Goal: Task Accomplishment & Management: Manage account settings

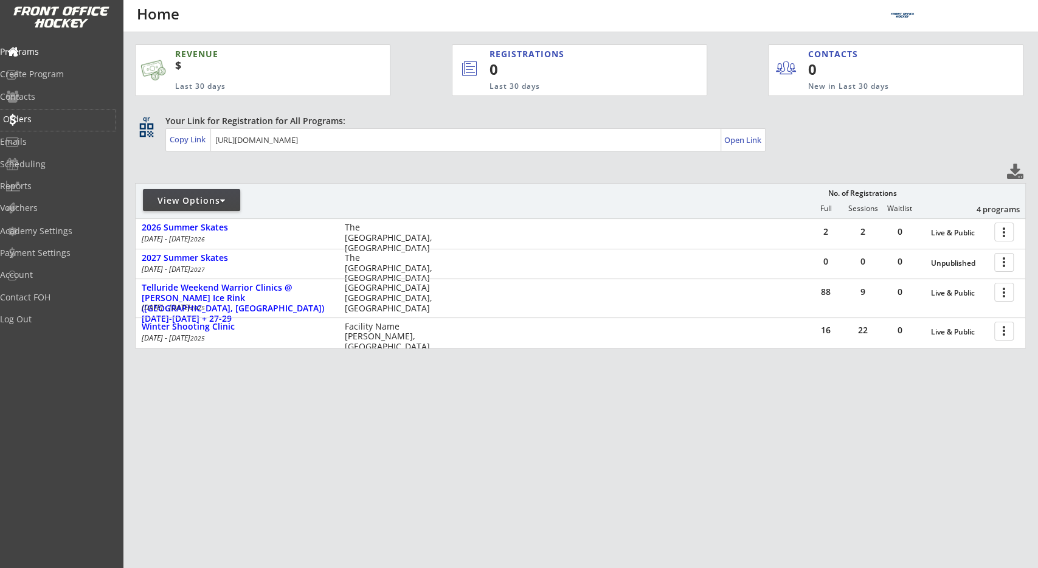
click at [58, 121] on div "Orders" at bounding box center [57, 119] width 109 height 9
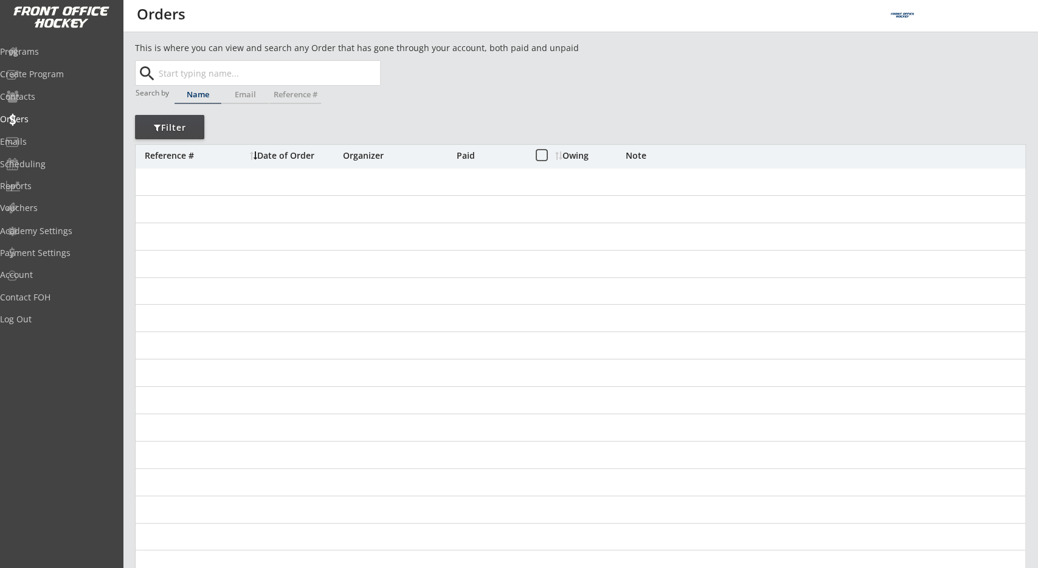
click at [381, 116] on div "This is where you can view and search any Order that has gone through your acco…" at bounding box center [580, 395] width 891 height 709
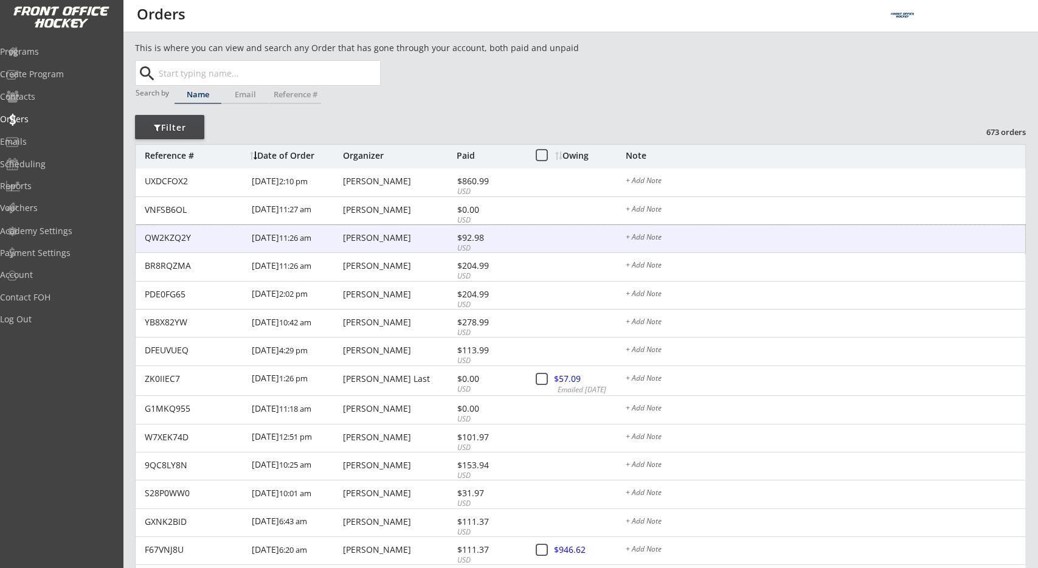
click at [380, 239] on div "Haley Hunter" at bounding box center [398, 238] width 111 height 9
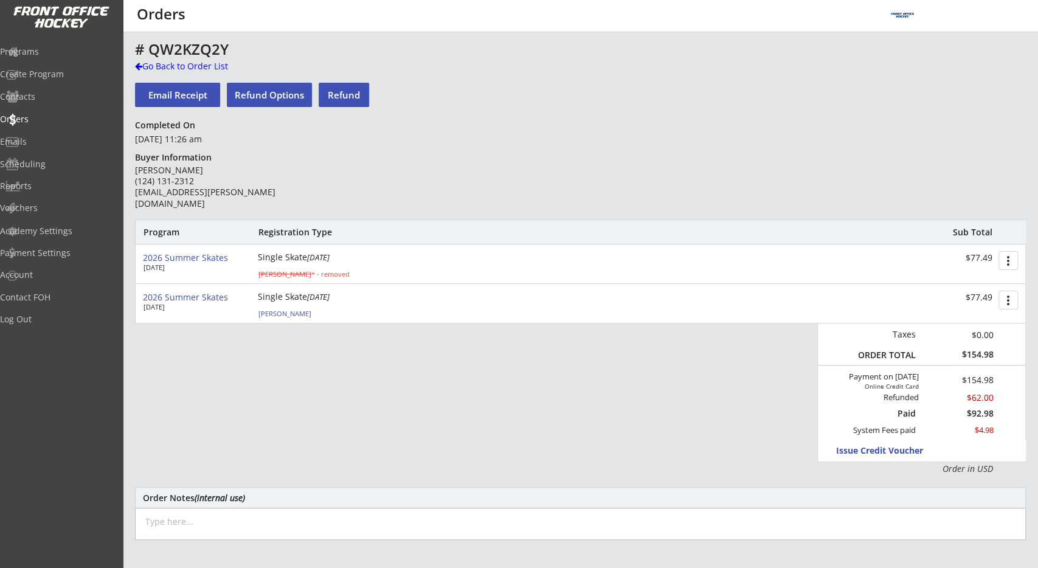
click at [978, 381] on div "$154.98" at bounding box center [964, 380] width 59 height 9
click at [897, 381] on div "Payment on [DATE]" at bounding box center [870, 377] width 97 height 10
click at [906, 401] on div "Refunded" at bounding box center [884, 398] width 69 height 10
click at [906, 415] on div "Paid" at bounding box center [888, 413] width 56 height 11
click at [892, 431] on div "System Fees paid" at bounding box center [880, 430] width 74 height 10
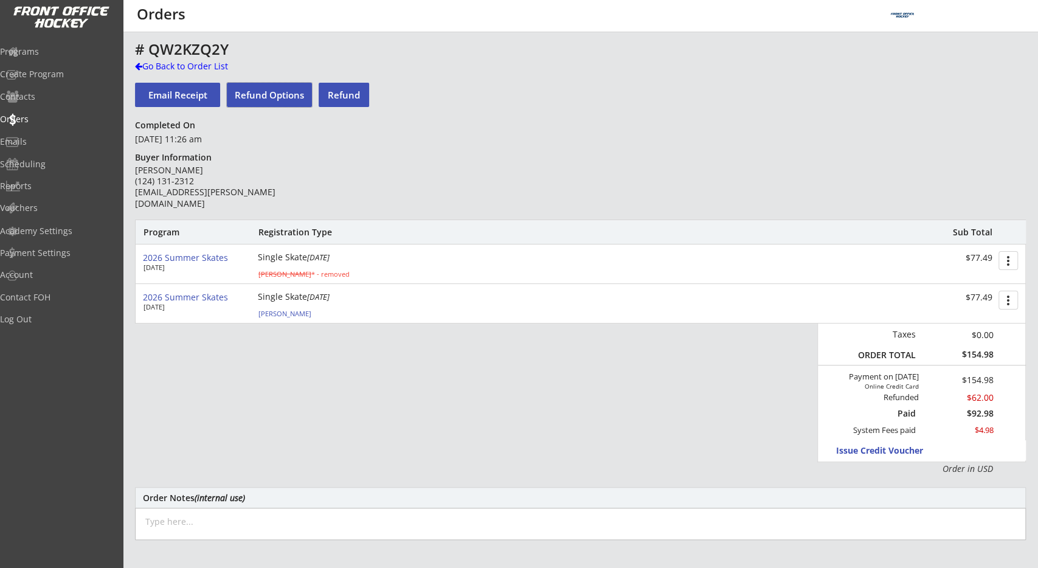
click at [275, 93] on button "Refund Options" at bounding box center [269, 95] width 85 height 24
select select ""No""
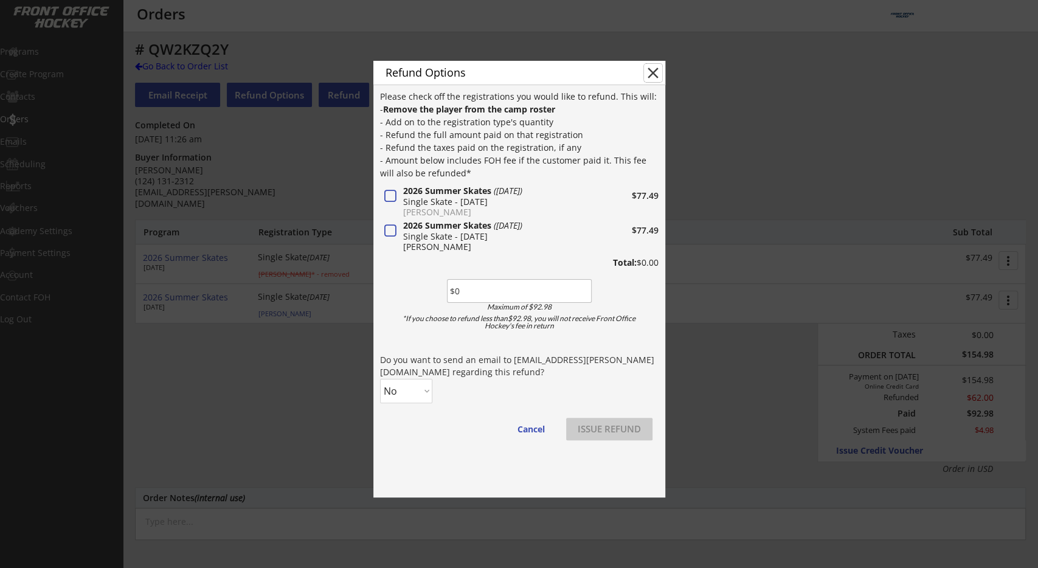
click at [649, 71] on button "close" at bounding box center [653, 73] width 18 height 18
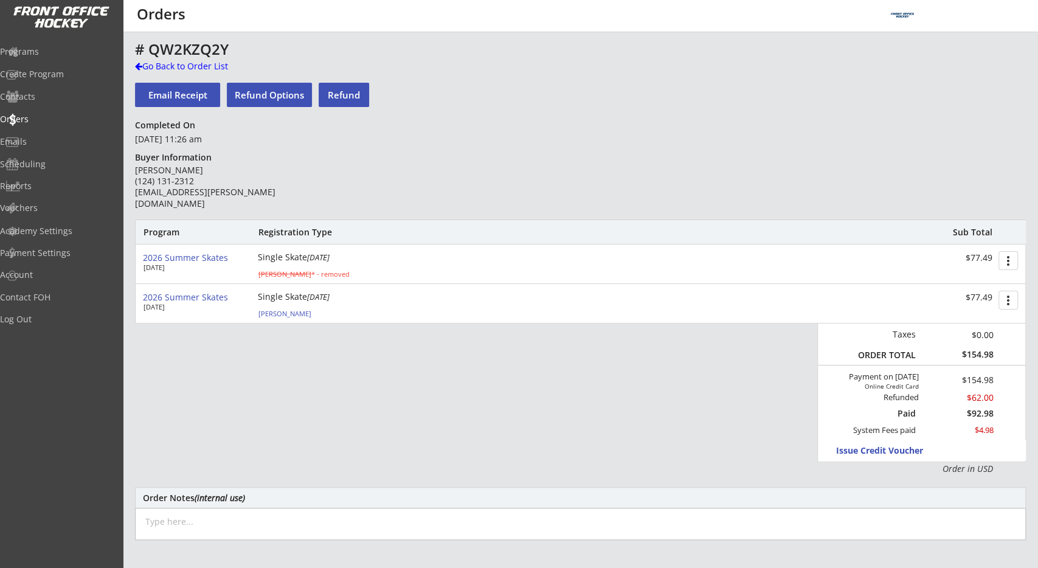
click at [347, 100] on button "Refund" at bounding box center [344, 95] width 50 height 24
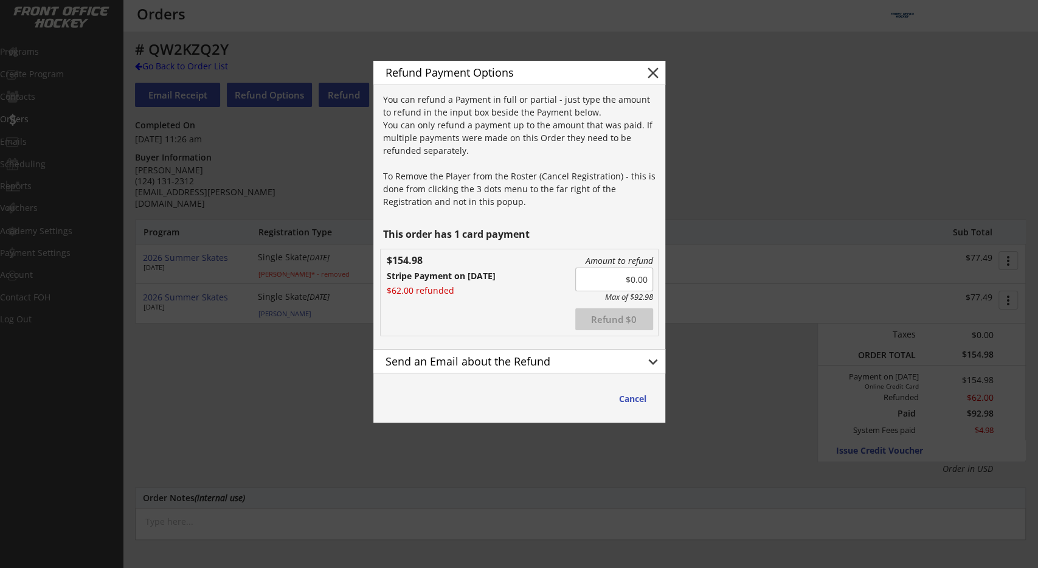
click at [436, 229] on div "This order has 1 card payment" at bounding box center [521, 234] width 276 height 10
click at [473, 208] on div "You can refund a Payment in full or partial - just type the amount to refund in…" at bounding box center [521, 150] width 276 height 115
click at [495, 201] on div "You can refund a Payment in full or partial - just type the amount to refund in…" at bounding box center [521, 150] width 276 height 115
click at [550, 316] on div "Amount to refund Max of $92.98 Refunded Refund $0 $154.98 Stripe Payment on 7/2…" at bounding box center [519, 292] width 277 height 86
click at [529, 317] on div "Amount to refund Max of $92.98 Refunded Refund $0 $154.98 Stripe Payment on 7/2…" at bounding box center [519, 292] width 277 height 86
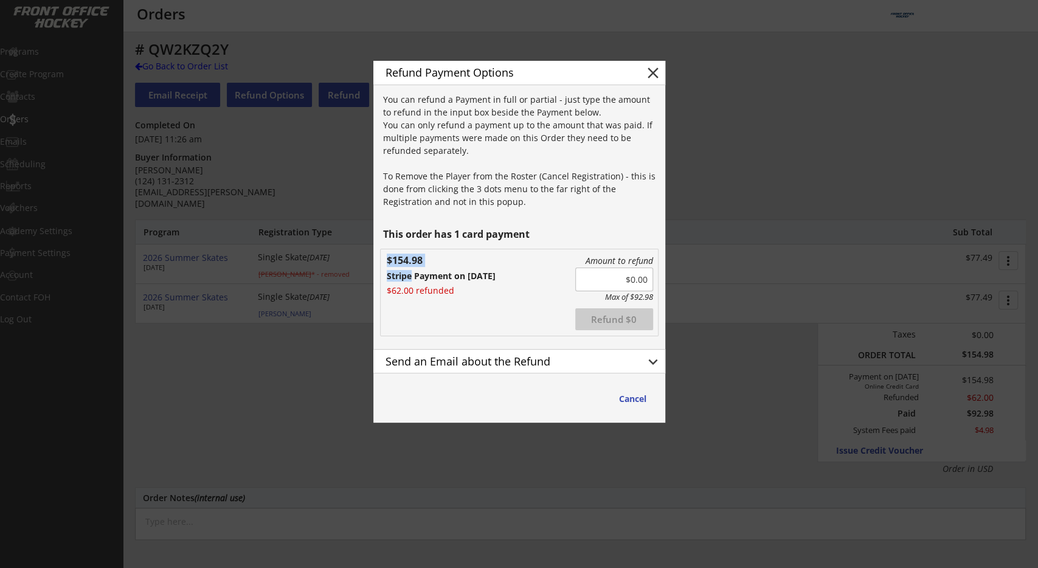
drag, startPoint x: 407, startPoint y: 267, endPoint x: 410, endPoint y: 276, distance: 9.0
click at [409, 274] on div "Amount to refund Max of $92.98 Refunded Refund $0 $154.98 Stripe Payment on 7/2…" at bounding box center [519, 292] width 277 height 86
click at [411, 278] on div "Stripe Payment on 7/23/25" at bounding box center [474, 276] width 175 height 9
drag, startPoint x: 422, startPoint y: 234, endPoint x: 554, endPoint y: 230, distance: 132.1
click at [554, 230] on div "This order has 1 card payment" at bounding box center [521, 234] width 276 height 10
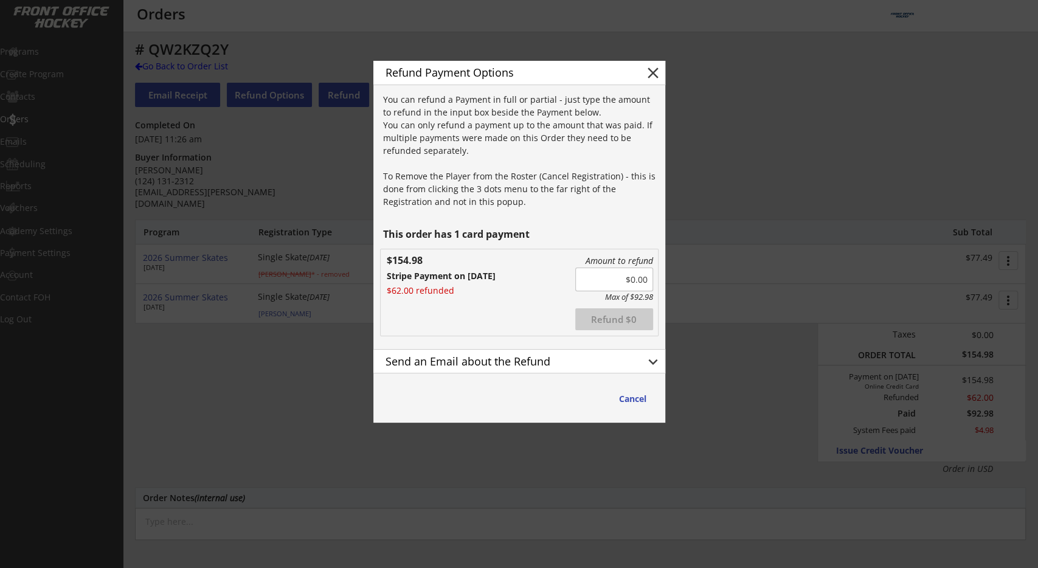
click at [554, 230] on div "This order has 1 card payment" at bounding box center [521, 234] width 276 height 10
click at [459, 364] on div "Send an Email about the Refund" at bounding box center [506, 361] width 240 height 11
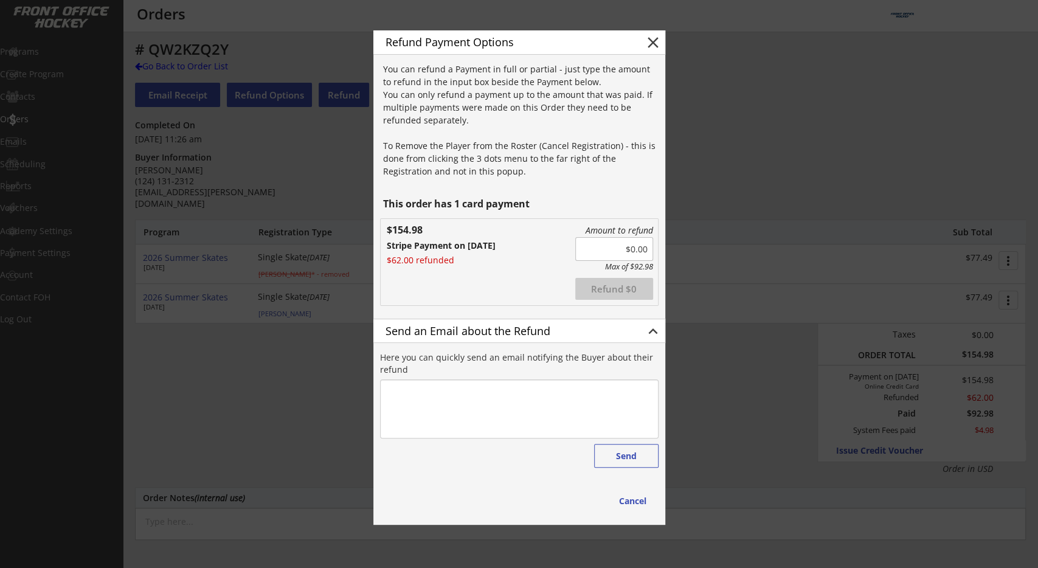
type textarea "Hello Haley, We are emailing you to inform that a Refund of $22.00 has been iss…"
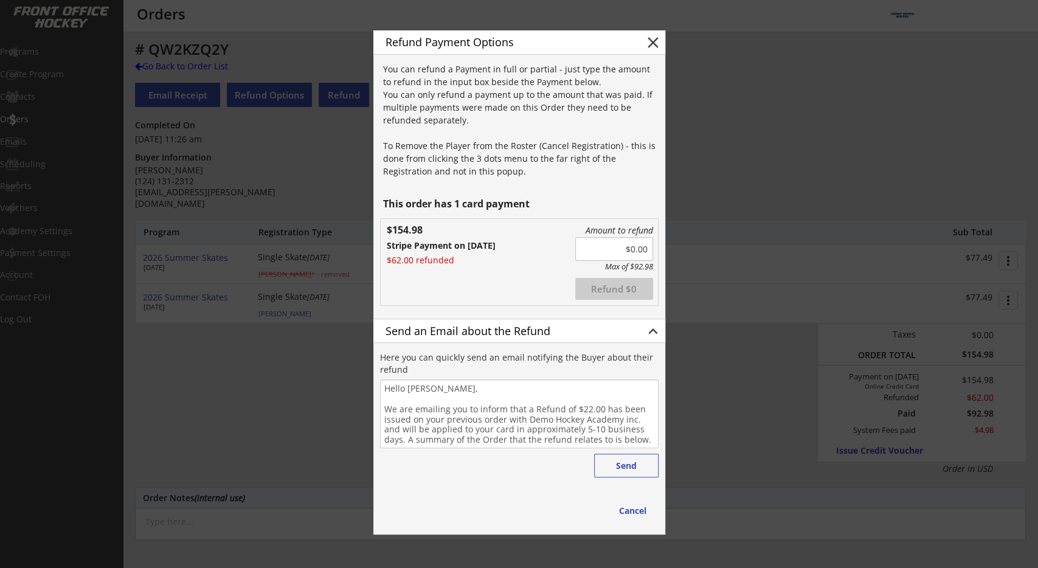
click at [498, 333] on div "Send an Email about the Refund" at bounding box center [506, 330] width 240 height 11
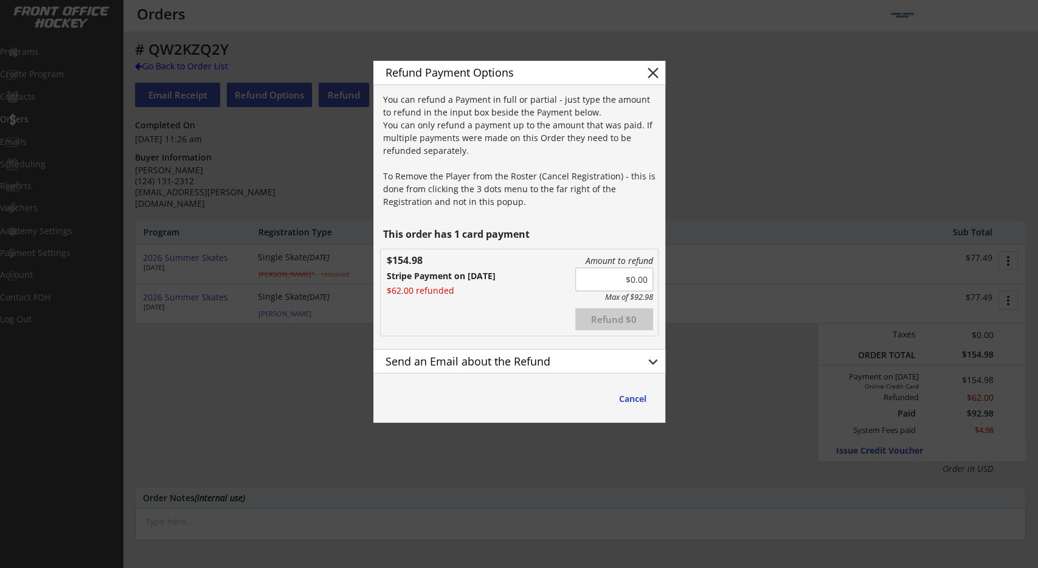
click at [462, 332] on div "Amount to refund Max of $92.98 Refunded Refund $0 $154.98 Stripe Payment on 7/2…" at bounding box center [519, 292] width 277 height 86
drag, startPoint x: 495, startPoint y: 274, endPoint x: 516, endPoint y: 274, distance: 21.9
click at [516, 274] on div "Stripe Payment on 7/23/25" at bounding box center [474, 276] width 175 height 9
click at [513, 279] on div "Stripe Payment on 7/23/25" at bounding box center [474, 276] width 175 height 9
drag, startPoint x: 433, startPoint y: 292, endPoint x: 501, endPoint y: 293, distance: 68.7
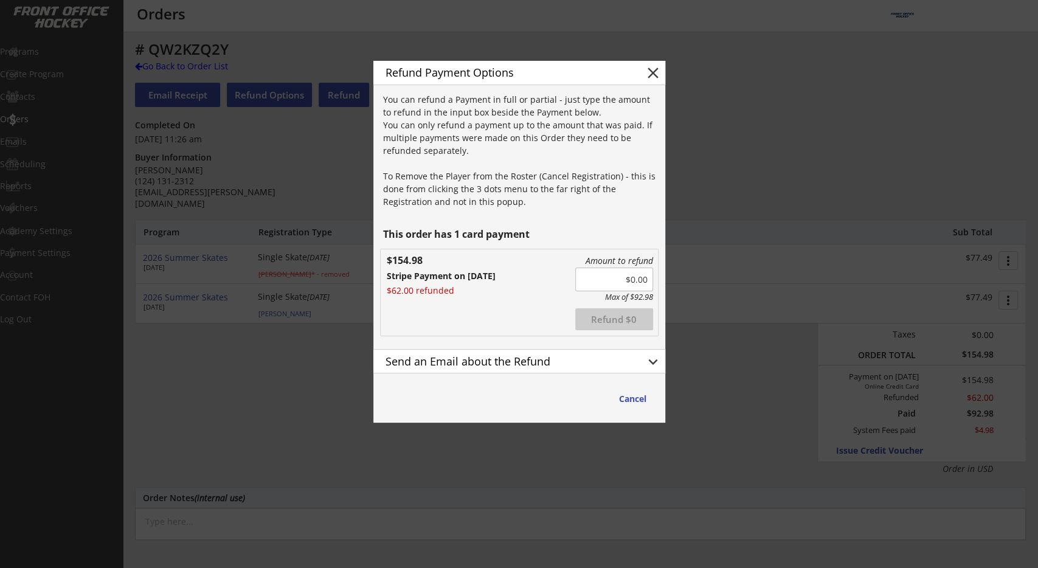
click at [501, 293] on div "Amount to refund Max of $92.98 Refunded Refund $0 $154.98 Stripe Payment on 7/2…" at bounding box center [519, 292] width 277 height 86
drag, startPoint x: 434, startPoint y: 297, endPoint x: 398, endPoint y: 301, distance: 36.7
click at [398, 301] on div "Amount to refund Max of $92.98 Refunded Refund $0 $154.98 Stripe Payment on 7/2…" at bounding box center [519, 292] width 277 height 86
click at [401, 293] on div "$62.00 refunded" at bounding box center [432, 291] width 91 height 9
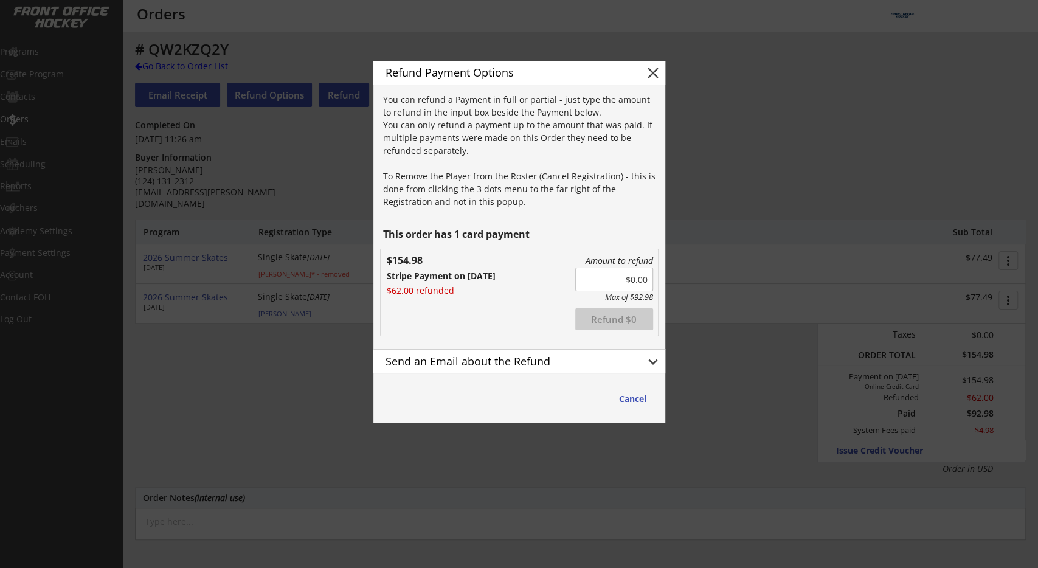
click at [401, 293] on div "$62.00 refunded" at bounding box center [432, 291] width 91 height 9
click at [419, 291] on div "$62.00 refunded" at bounding box center [432, 291] width 91 height 9
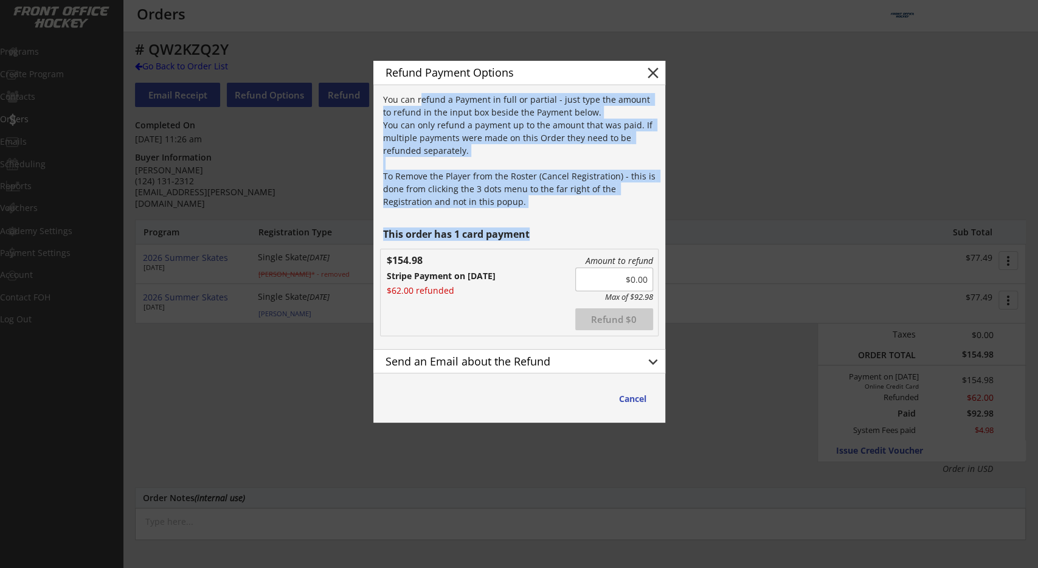
drag, startPoint x: 419, startPoint y: 95, endPoint x: 479, endPoint y: 260, distance: 175.3
click at [479, 260] on div "You can refund a Payment in full or partial - just type the amount to refund in…" at bounding box center [519, 217] width 279 height 254
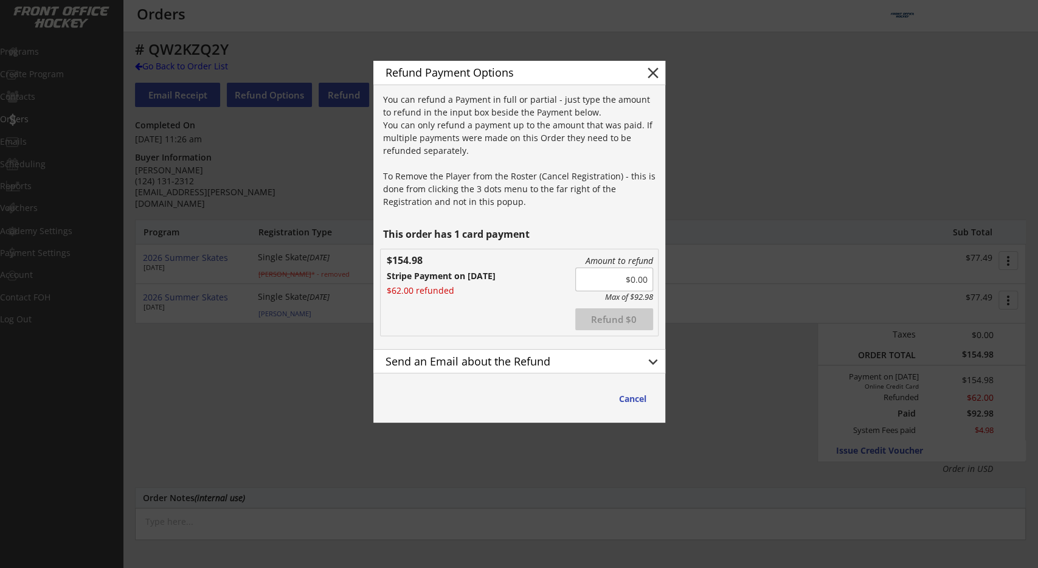
click at [479, 260] on div "Amount to refund Max of $92.98 Refunded Refund $0 $154.98 Stripe Payment on 7/2…" at bounding box center [519, 292] width 277 height 86
click at [630, 318] on button "Refund $0" at bounding box center [614, 319] width 78 height 22
click at [480, 297] on div "Amount to refund Max of $92.98 Refunded Refund $0 $154.98 Stripe Payment on 7/2…" at bounding box center [519, 292] width 277 height 86
click at [541, 249] on div "Amount to refund Max of $92.98 Refunded Refund $0 $154.98 Stripe Payment on 7/2…" at bounding box center [519, 293] width 279 height 88
click at [648, 71] on button "close" at bounding box center [653, 73] width 18 height 18
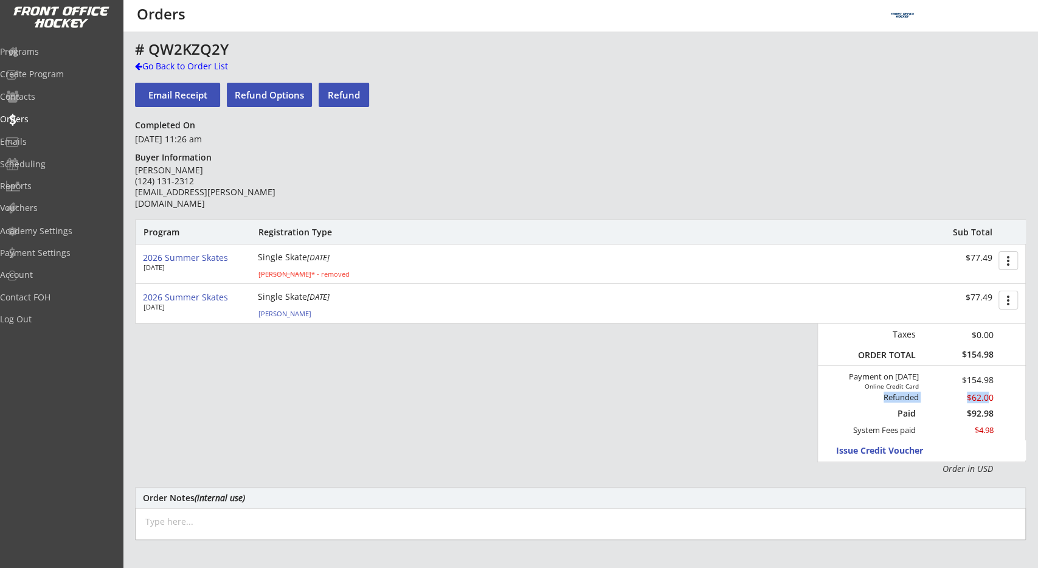
drag, startPoint x: 962, startPoint y: 400, endPoint x: 917, endPoint y: 402, distance: 45.7
click at [917, 402] on div "Refunded $62.00" at bounding box center [928, 399] width 165 height 12
click at [885, 398] on div "Refunded" at bounding box center [884, 398] width 69 height 10
click at [985, 400] on div "$62.00" at bounding box center [964, 398] width 59 height 9
click at [902, 376] on div "Payment on Jul 23, 2025" at bounding box center [870, 377] width 97 height 10
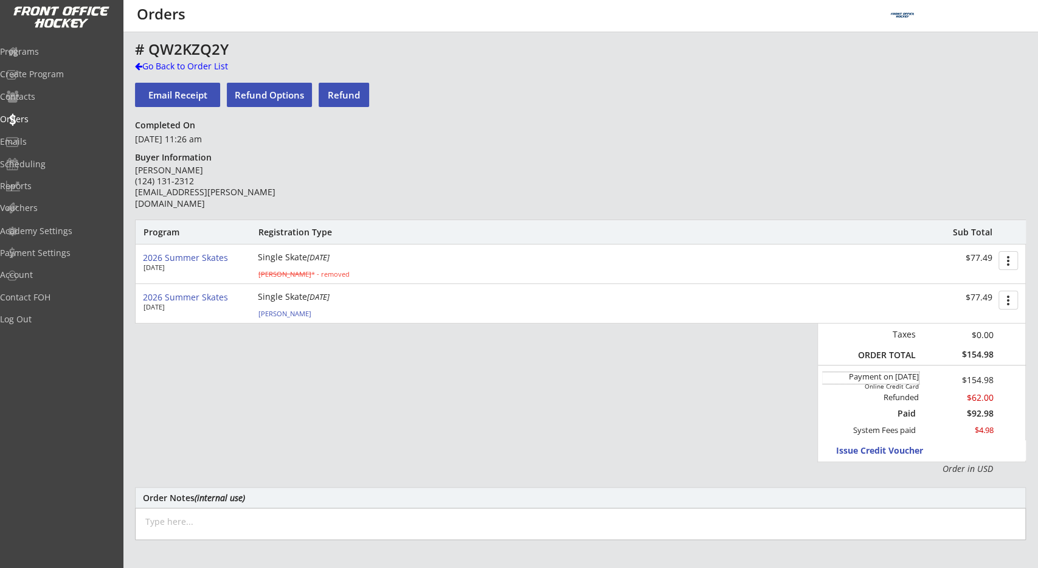
click at [901, 386] on div "Online Credit Card" at bounding box center [884, 386] width 69 height 7
click at [338, 188] on div "# QW2KZQ2Y Go Back to Order List Email Receipt Refund Options Refund Completed …" at bounding box center [580, 409] width 891 height 737
click at [345, 96] on button "Refund" at bounding box center [344, 95] width 50 height 24
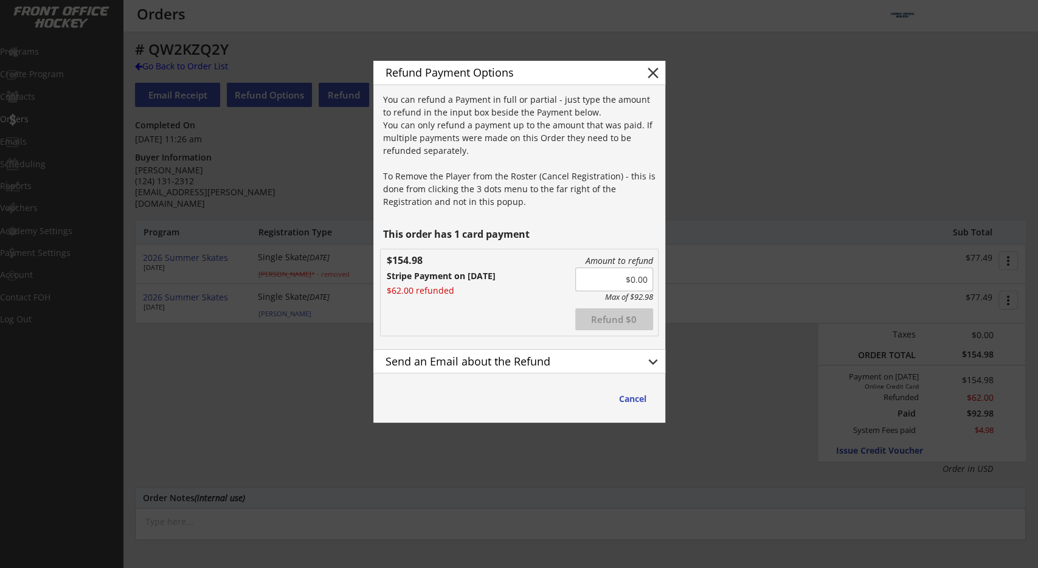
click at [400, 289] on div "$62.00 refunded" at bounding box center [432, 291] width 91 height 9
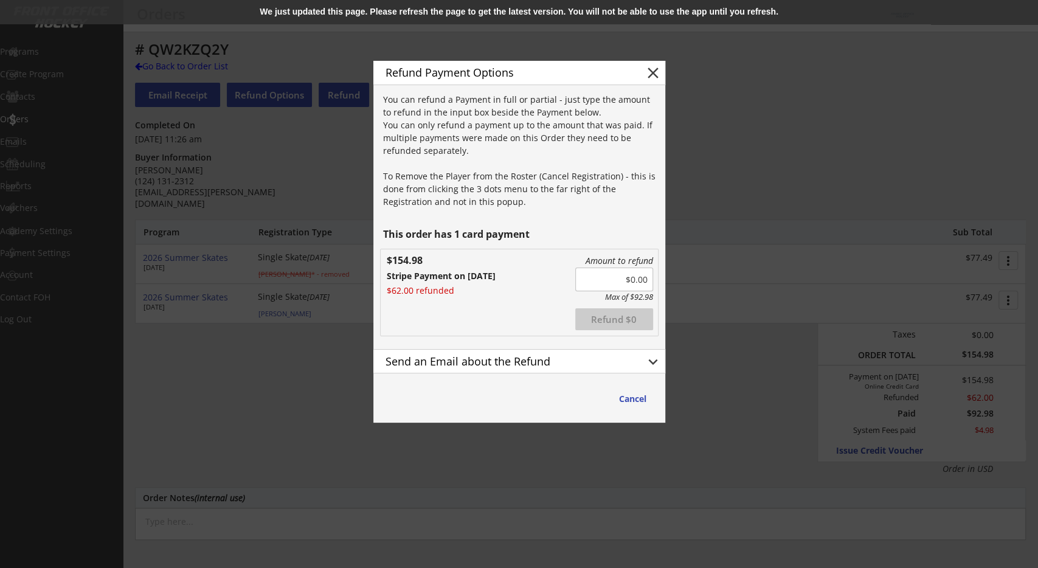
click at [445, 307] on div "Amount to refund Max of $92.98 Refunded Refund $0 $154.98 Stripe Payment on 7/2…" at bounding box center [519, 292] width 277 height 86
click at [658, 362] on button "keyboard_arrow_down" at bounding box center [653, 362] width 18 height 18
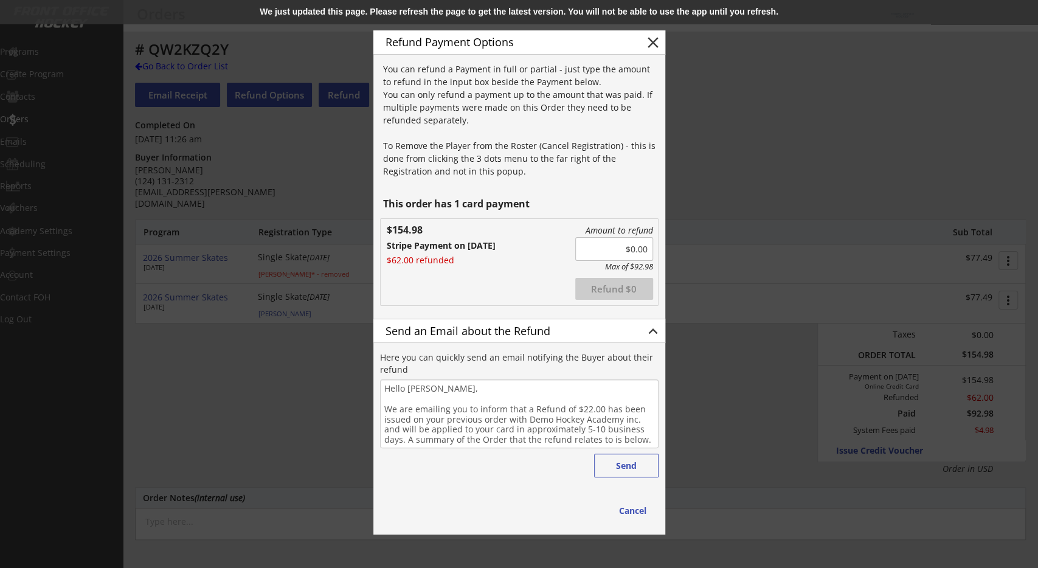
click at [645, 332] on button "keyboard_arrow_up" at bounding box center [653, 331] width 18 height 18
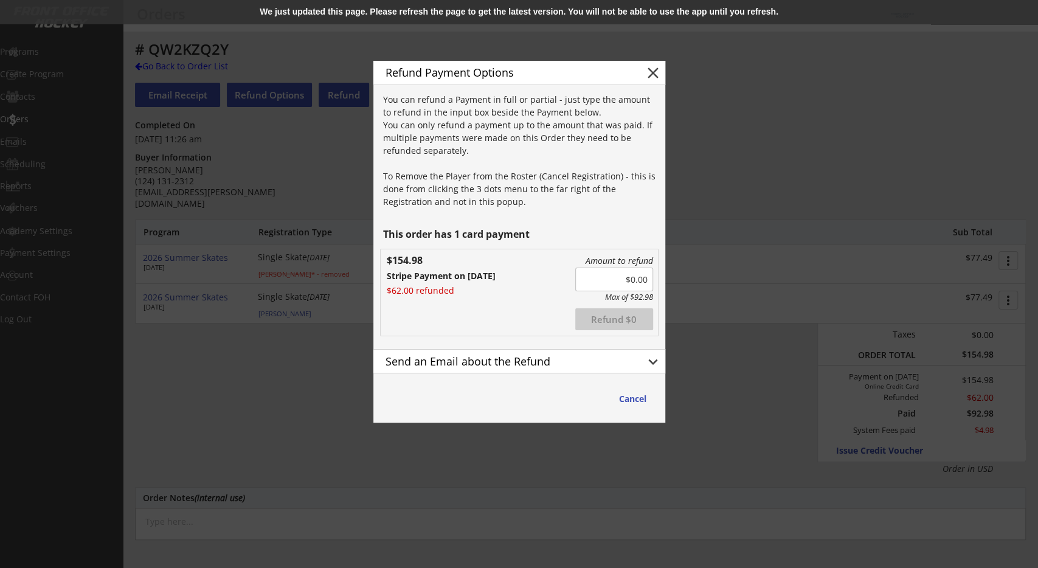
click at [526, 360] on div "Send an Email about the Refund" at bounding box center [506, 361] width 240 height 11
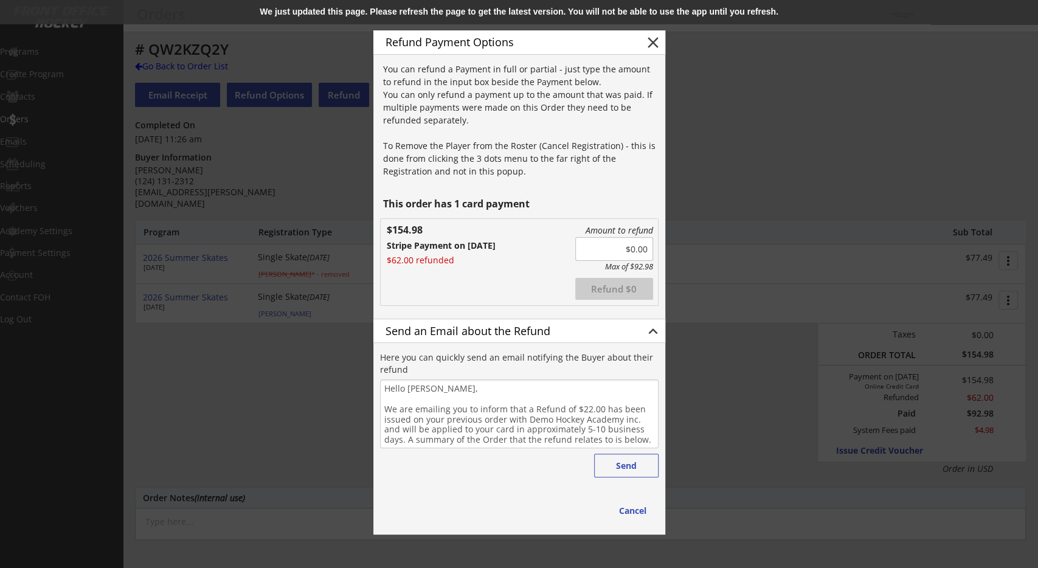
click at [533, 335] on div "Send an Email about the Refund" at bounding box center [506, 330] width 240 height 11
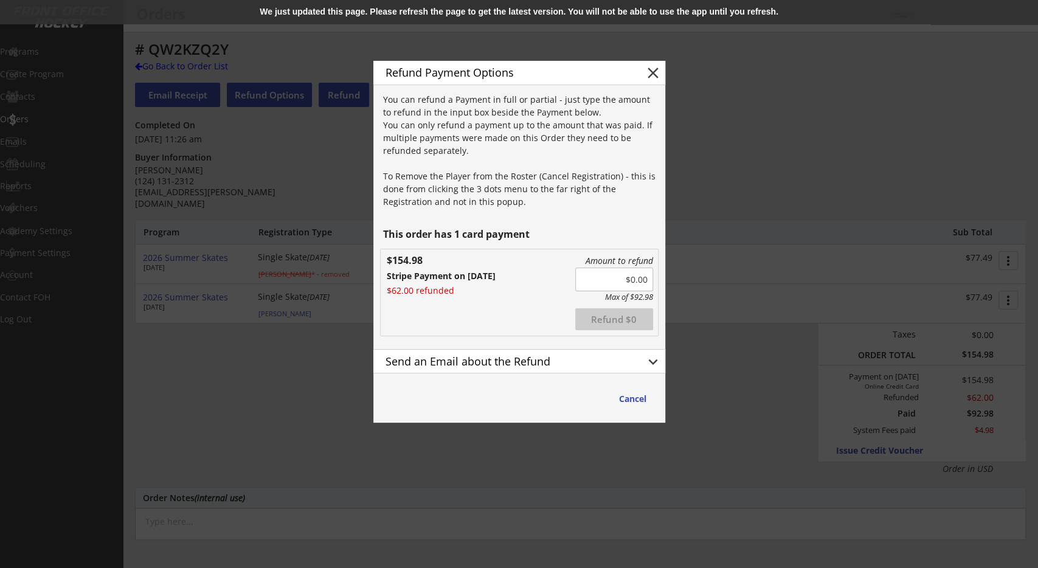
click at [532, 363] on div "Send an Email about the Refund" at bounding box center [506, 361] width 240 height 11
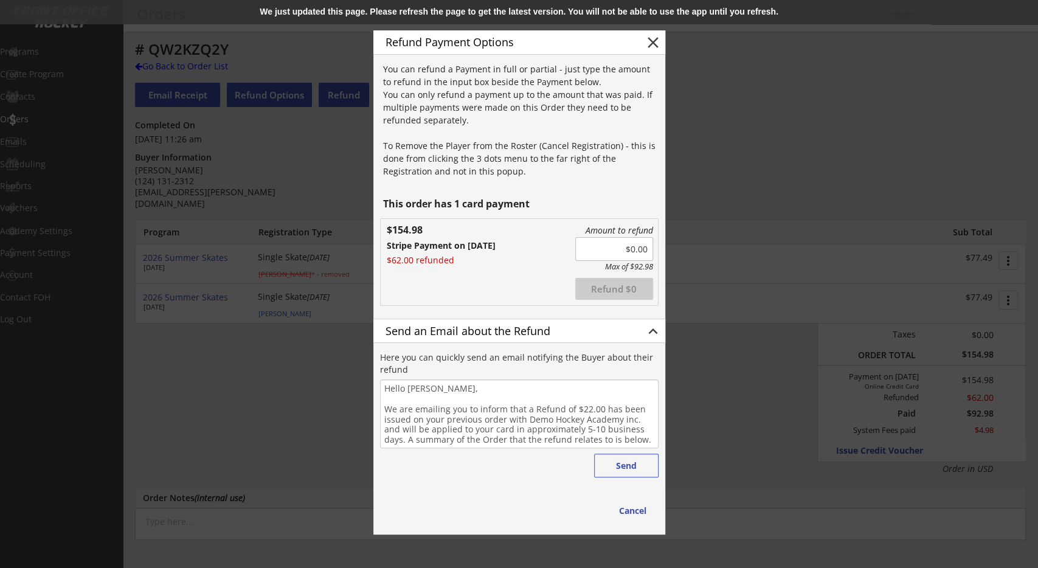
click at [492, 327] on div "Send an Email about the Refund" at bounding box center [506, 330] width 240 height 11
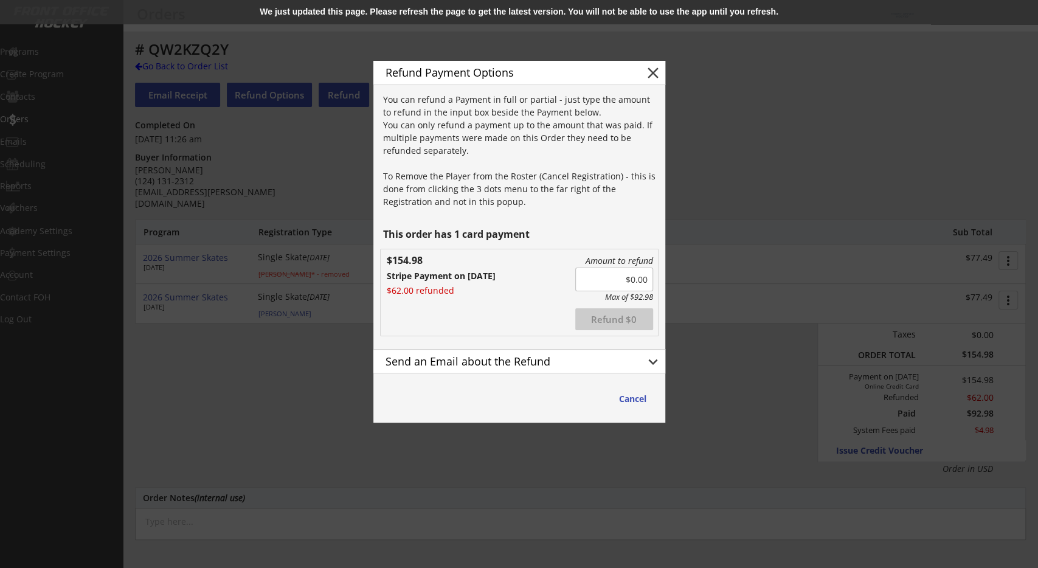
click at [496, 362] on div "Send an Email about the Refund" at bounding box center [506, 361] width 240 height 11
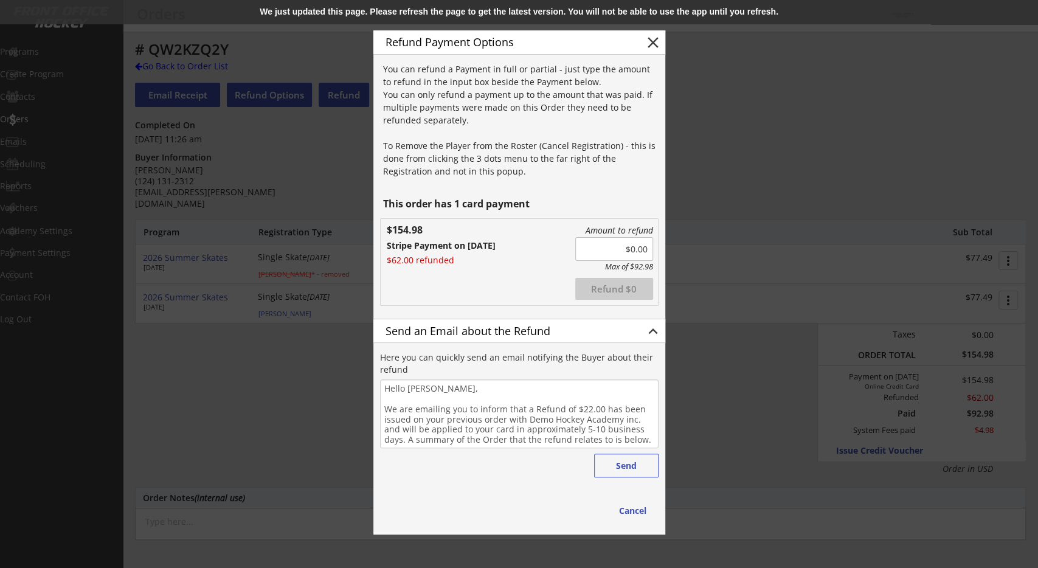
click at [713, 413] on div at bounding box center [519, 284] width 1038 height 568
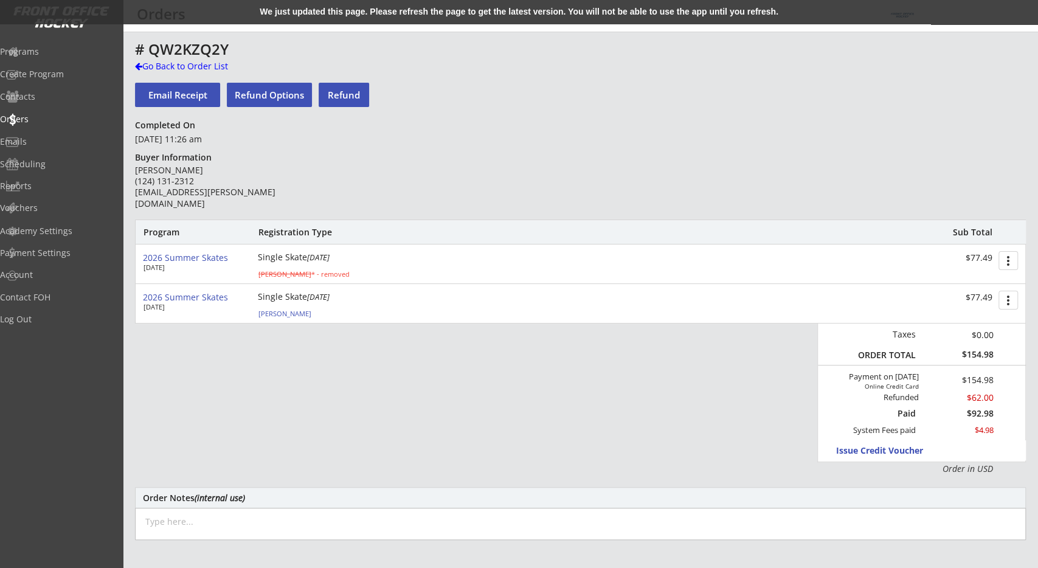
click at [343, 10] on div "We just updated this page. Please refresh the page to get the latest version. Y…" at bounding box center [519, 12] width 1038 height 24
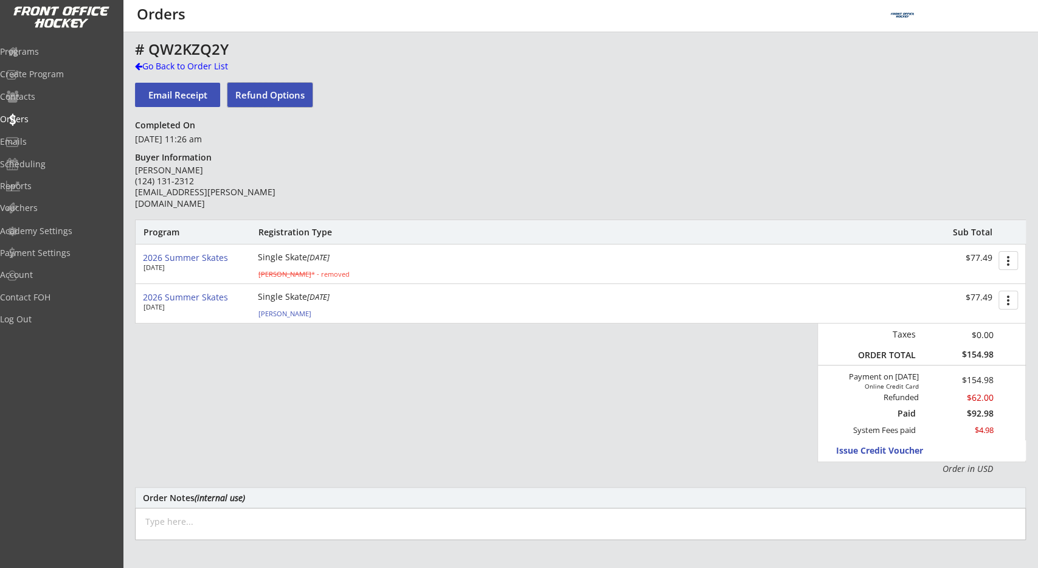
click at [285, 96] on button "Refund Options" at bounding box center [270, 95] width 85 height 24
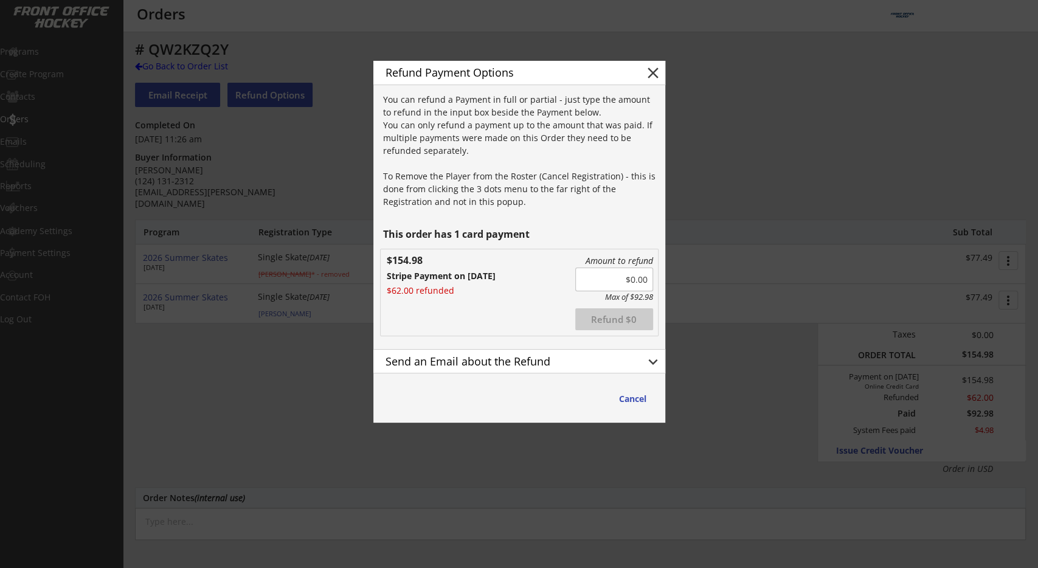
click at [656, 71] on button "close" at bounding box center [653, 73] width 18 height 18
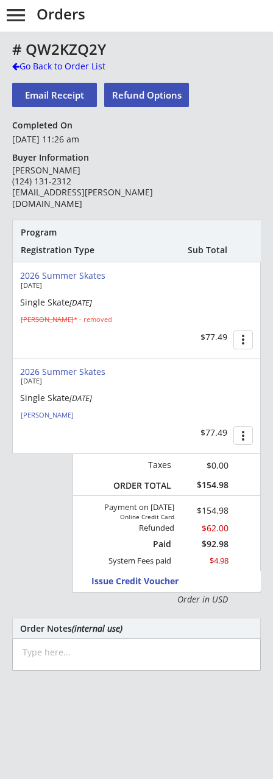
click at [139, 89] on button "Refund Options" at bounding box center [146, 95] width 85 height 24
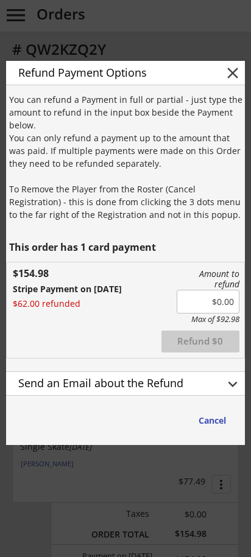
click at [227, 75] on button "close" at bounding box center [232, 73] width 18 height 18
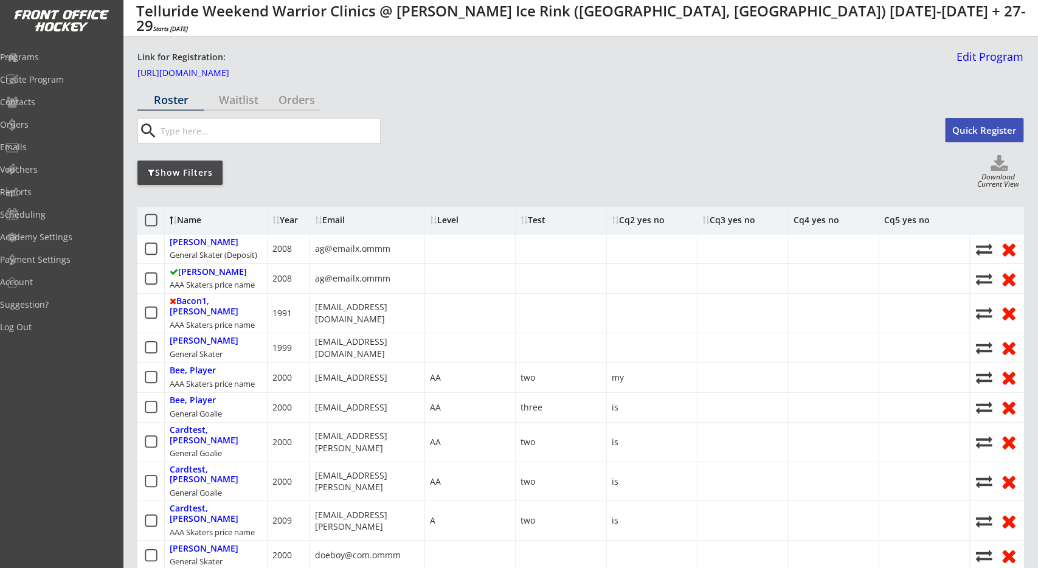
click at [510, 126] on div "search" at bounding box center [531, 131] width 789 height 26
drag, startPoint x: 369, startPoint y: 178, endPoint x: 282, endPoint y: 134, distance: 96.8
click at [370, 178] on div "Show Filters Download Current View" at bounding box center [580, 172] width 886 height 35
click at [295, 100] on div "Orders" at bounding box center [297, 99] width 48 height 11
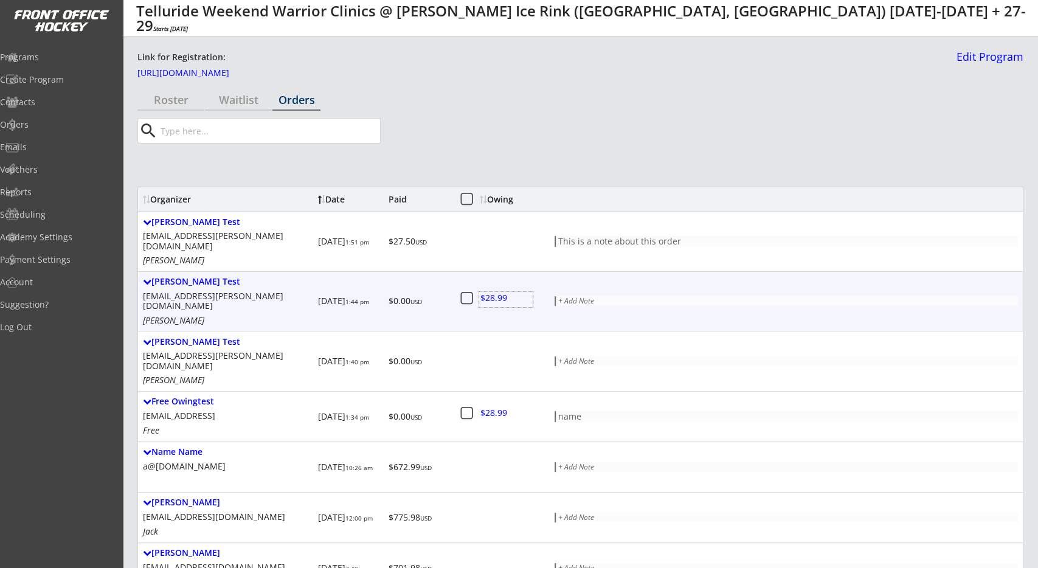
click at [498, 292] on div at bounding box center [506, 299] width 54 height 15
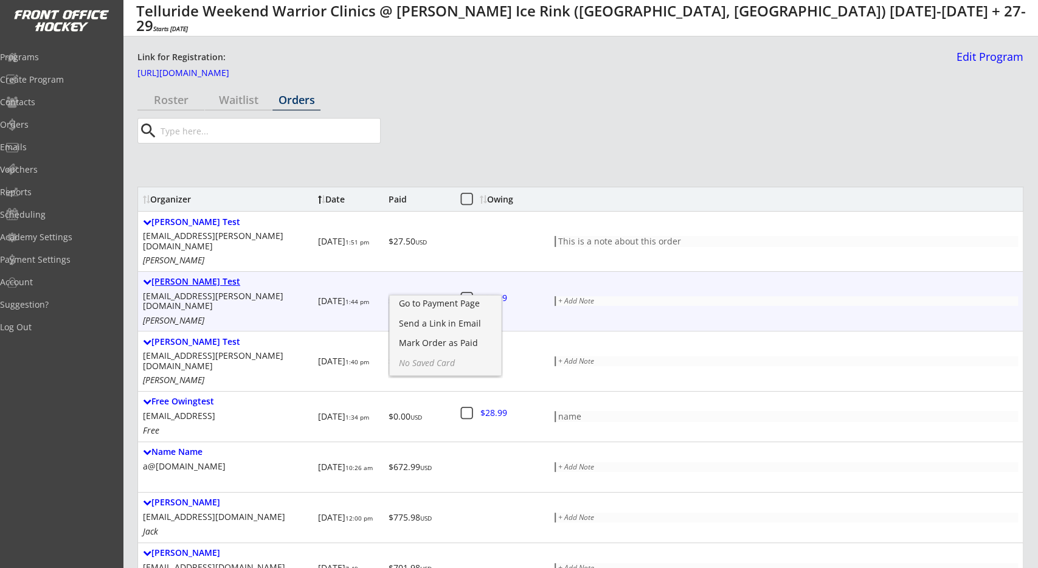
click at [236, 277] on div "[PERSON_NAME] Test" at bounding box center [228, 282] width 170 height 10
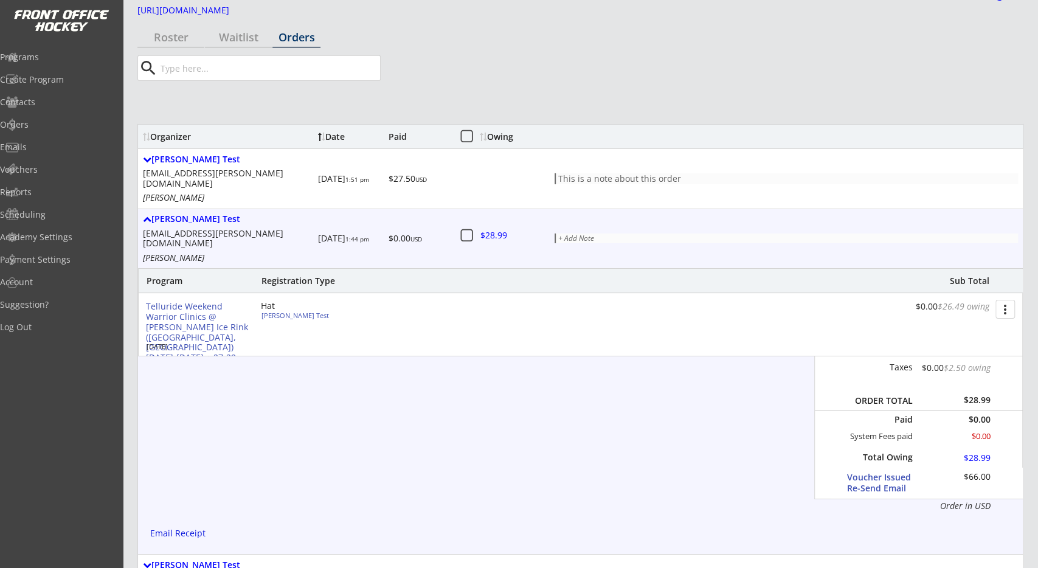
scroll to position [63, 0]
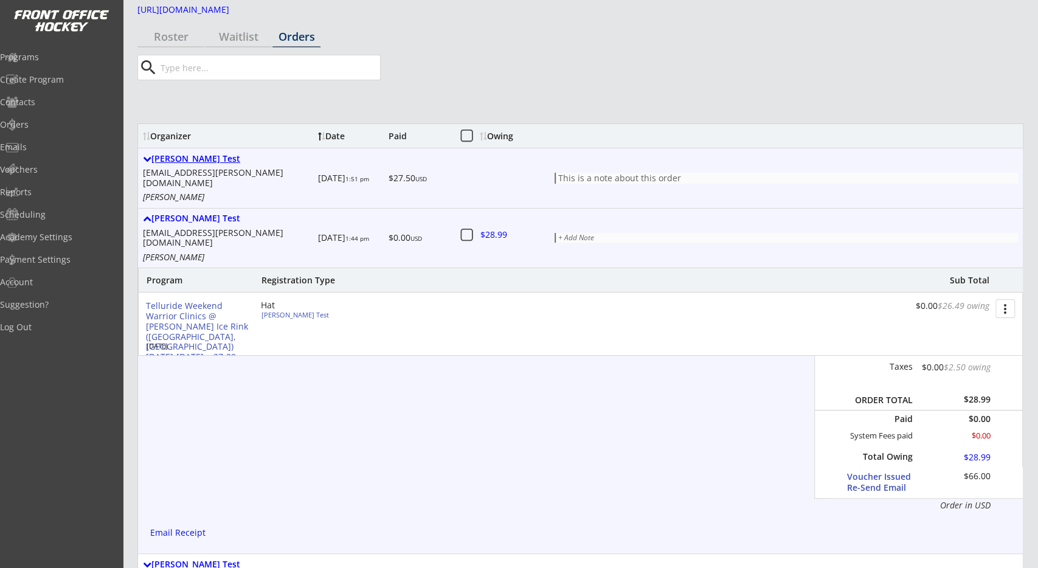
click at [205, 158] on div "[PERSON_NAME] Test" at bounding box center [228, 159] width 170 height 10
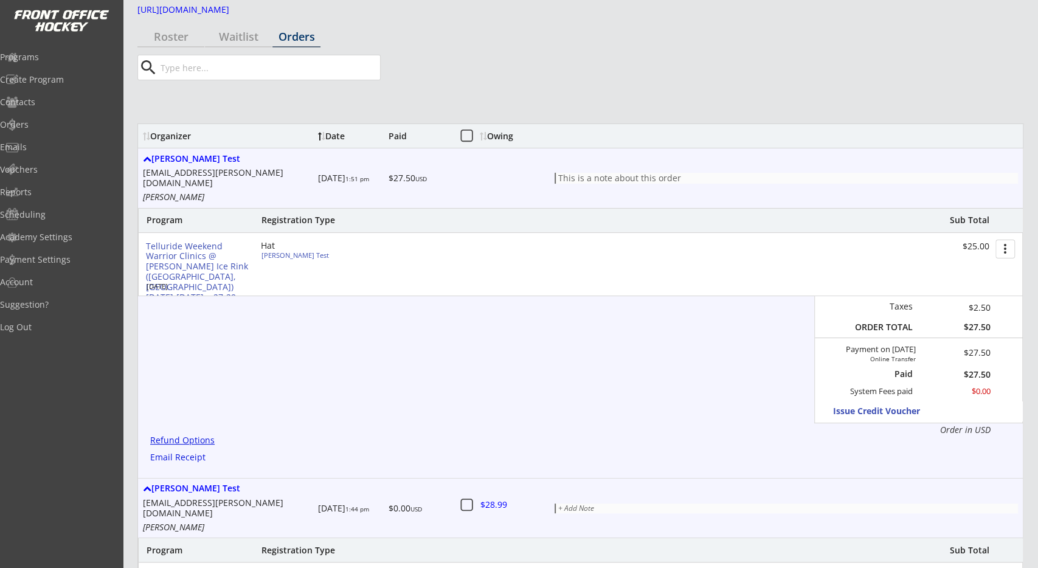
click at [193, 436] on div "Refund Options" at bounding box center [184, 440] width 69 height 9
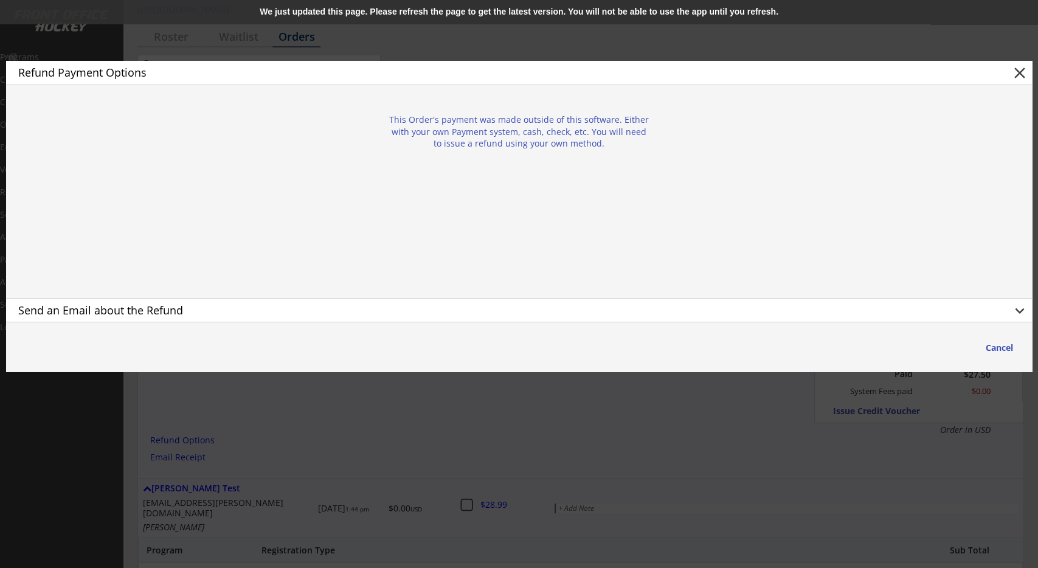
click at [346, 7] on div "We just updated this page. Please refresh the page to get the latest version. Y…" at bounding box center [519, 12] width 1038 height 24
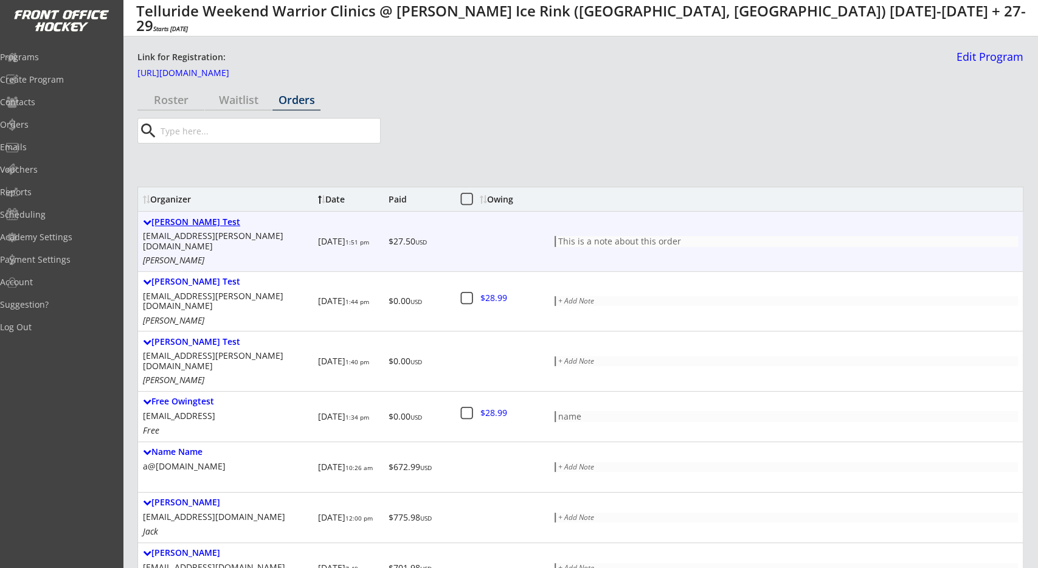
click at [209, 218] on div "[PERSON_NAME] Test" at bounding box center [228, 222] width 170 height 10
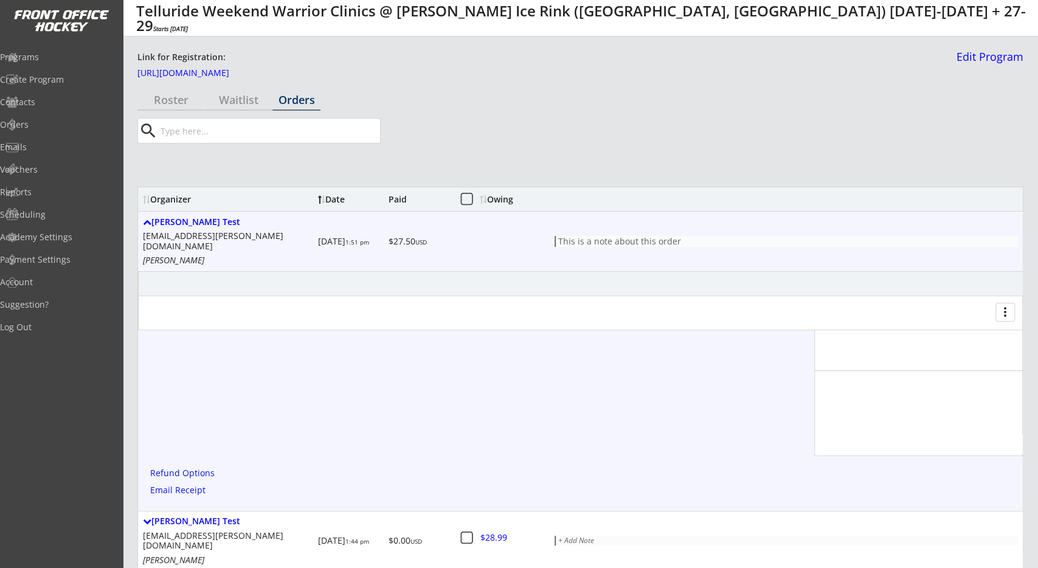
click at [199, 469] on div "Refund Options" at bounding box center [184, 473] width 69 height 9
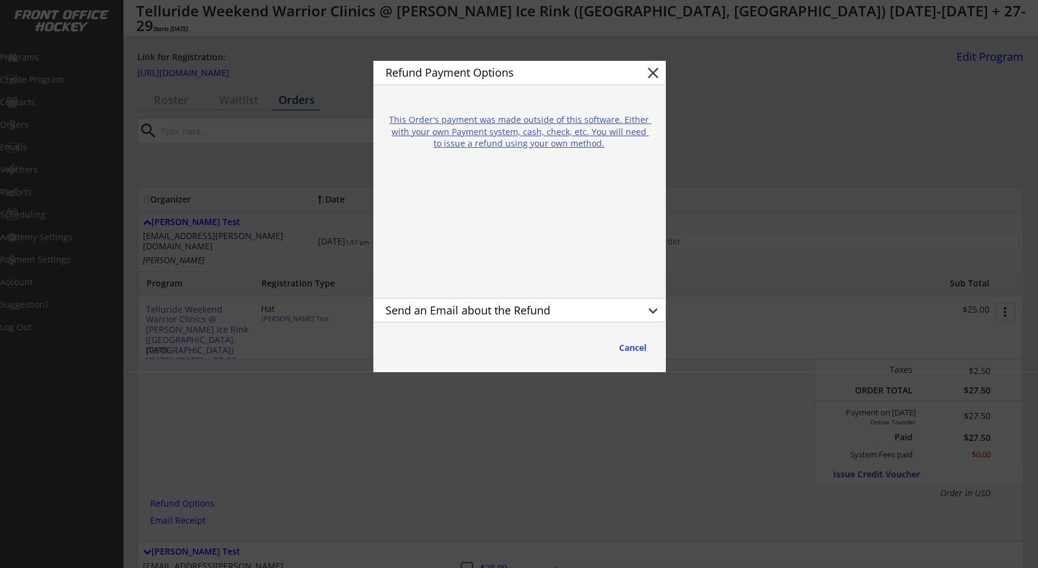
click at [655, 75] on button "close" at bounding box center [653, 73] width 18 height 18
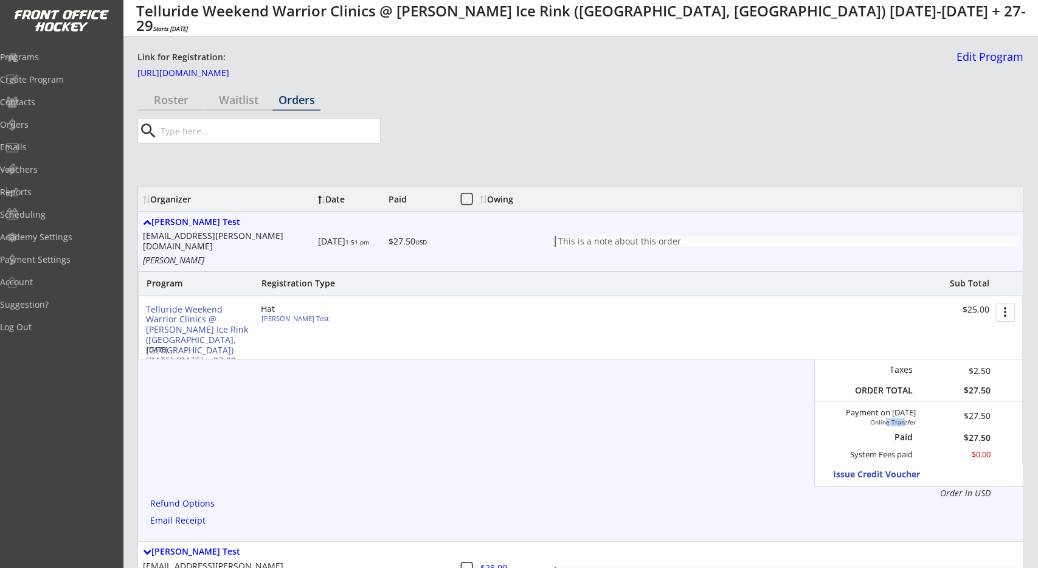
click at [881, 419] on div "Online Transfer" at bounding box center [881, 422] width 69 height 7
click at [880, 419] on div "Online Transfer" at bounding box center [881, 422] width 69 height 7
click at [215, 216] on div "[PERSON_NAME] Test [EMAIL_ADDRESS][PERSON_NAME][DOMAIN_NAME] [PERSON_NAME] [DAT…" at bounding box center [580, 242] width 885 height 60
click at [207, 221] on div "[PERSON_NAME] Test" at bounding box center [228, 222] width 170 height 10
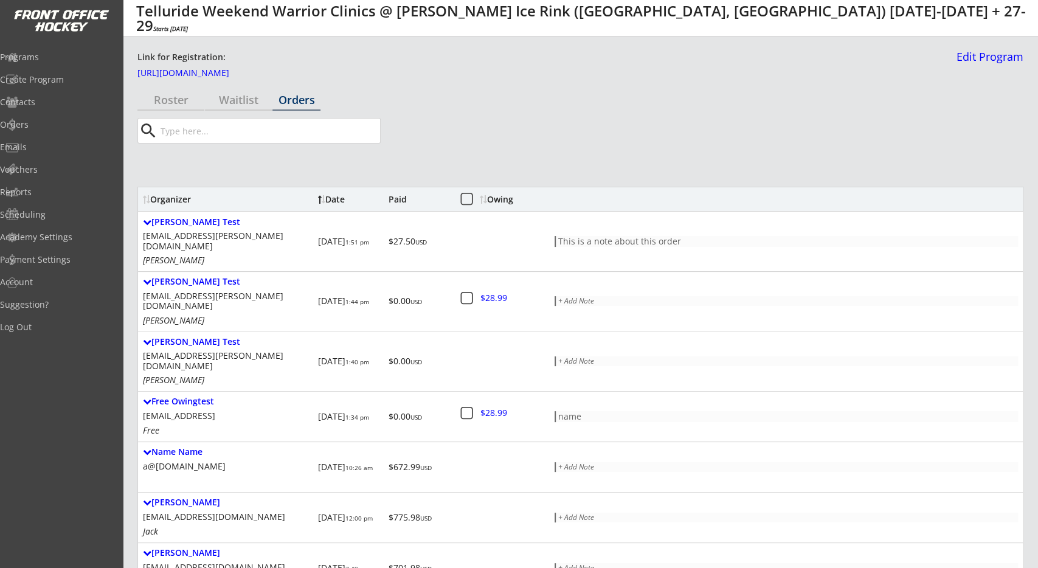
scroll to position [253, 0]
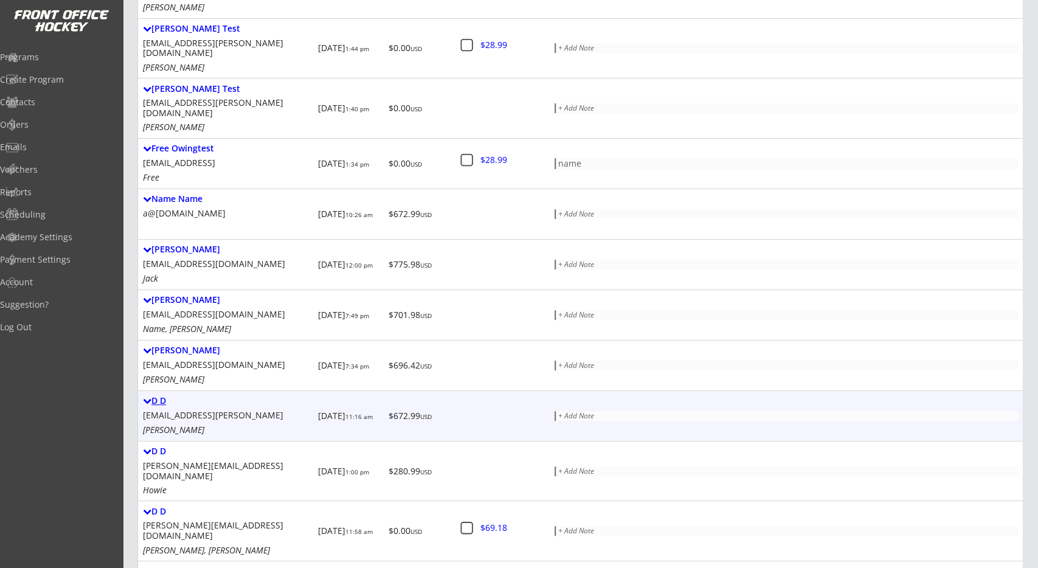
click at [160, 396] on div "D D" at bounding box center [228, 401] width 170 height 10
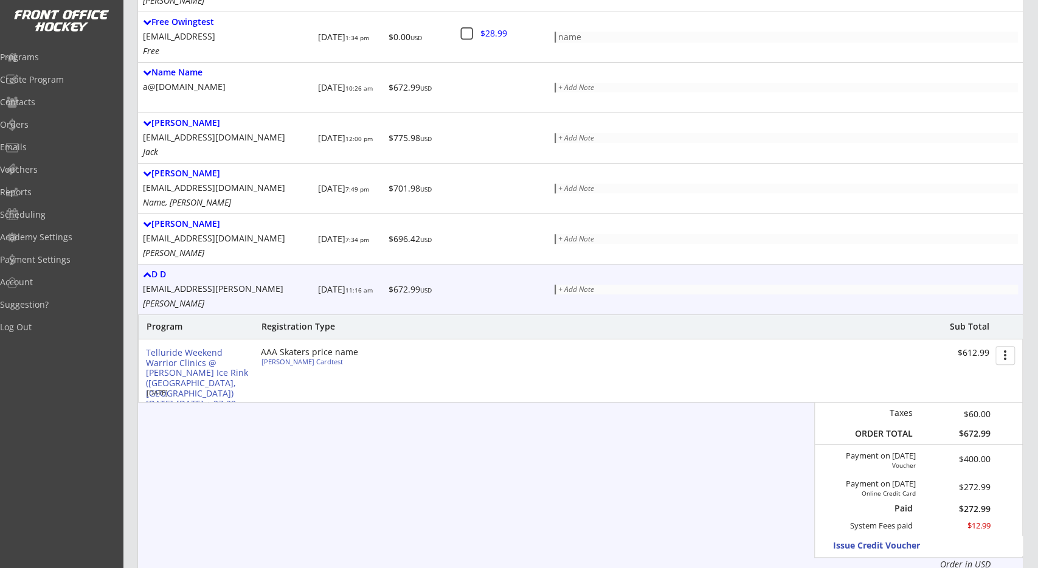
scroll to position [420, 0]
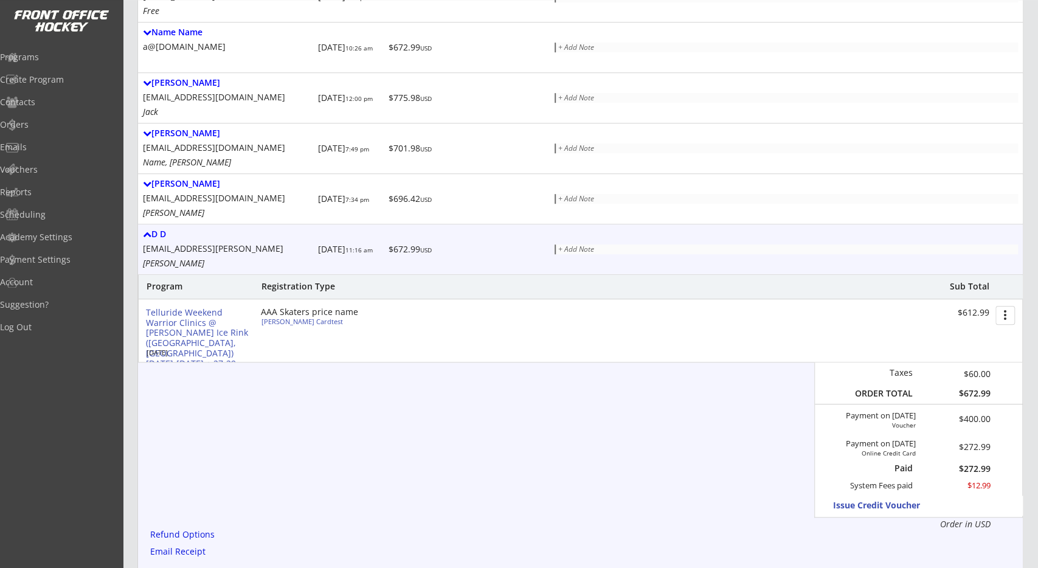
click at [162, 530] on div "Refund Options" at bounding box center [184, 534] width 69 height 9
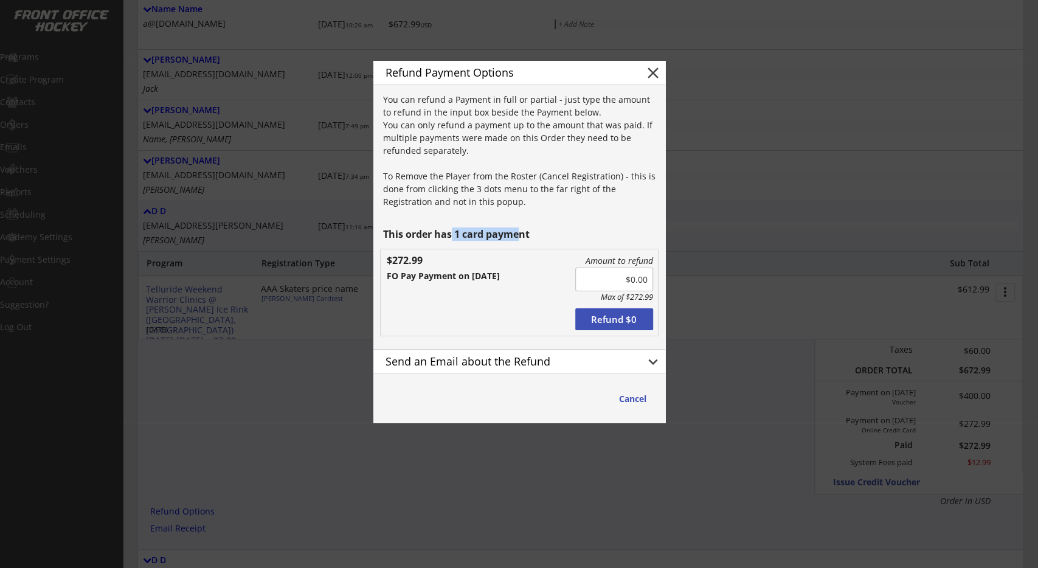
drag, startPoint x: 450, startPoint y: 232, endPoint x: 519, endPoint y: 229, distance: 70.0
click at [519, 229] on div "This order has 1 card payment" at bounding box center [521, 234] width 276 height 10
click at [530, 222] on div "You can refund a Payment in full or partial - just type the amount to refund in…" at bounding box center [519, 165] width 279 height 151
click at [629, 400] on button "Cancel" at bounding box center [633, 398] width 52 height 23
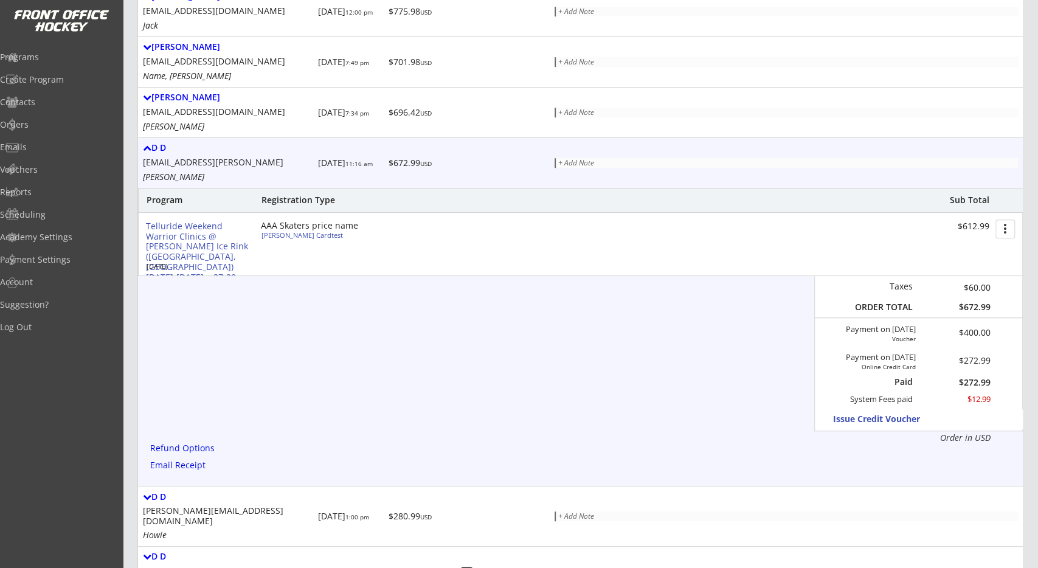
scroll to position [0, 0]
